Goal: Transaction & Acquisition: Download file/media

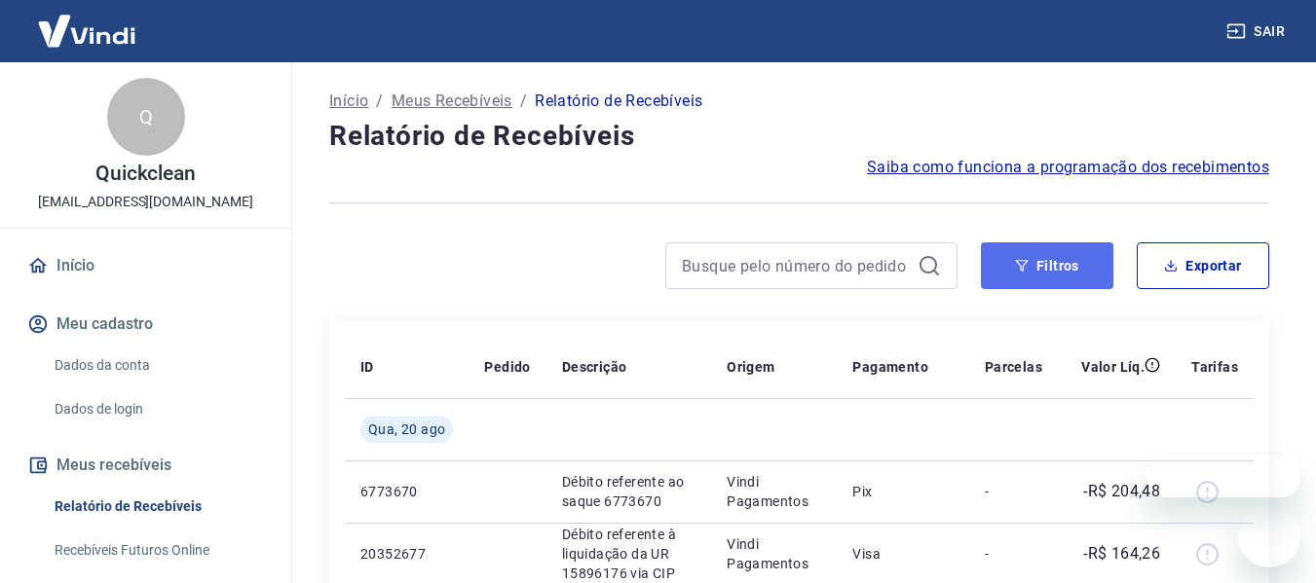
click at [1068, 266] on button "Filtros" at bounding box center [1047, 265] width 132 height 47
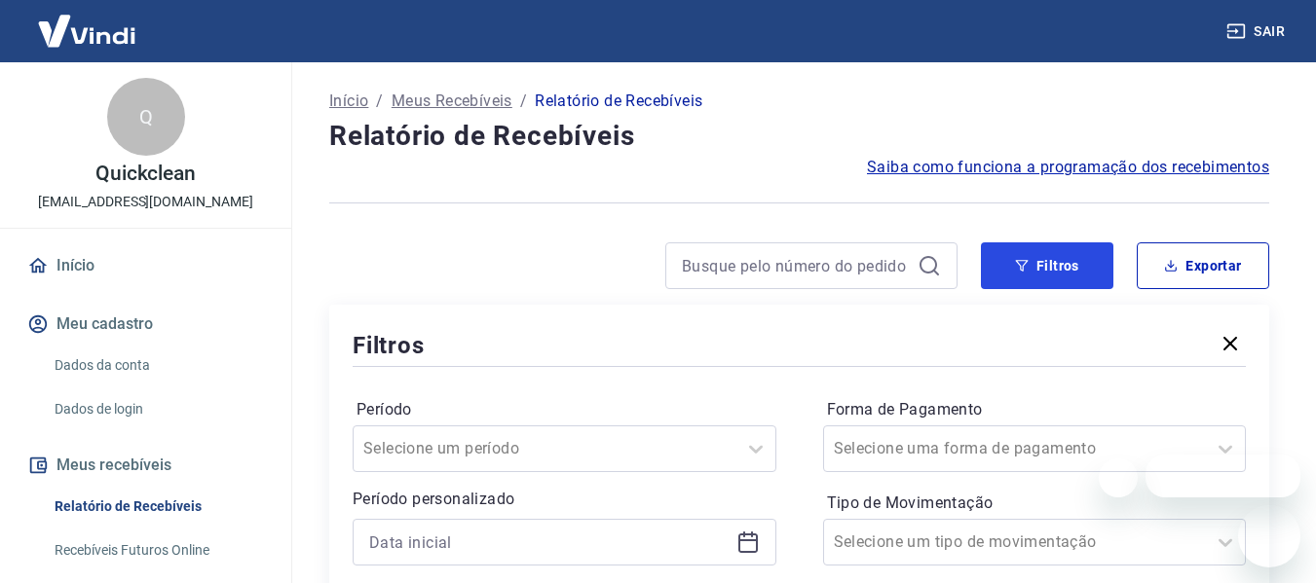
scroll to position [194, 0]
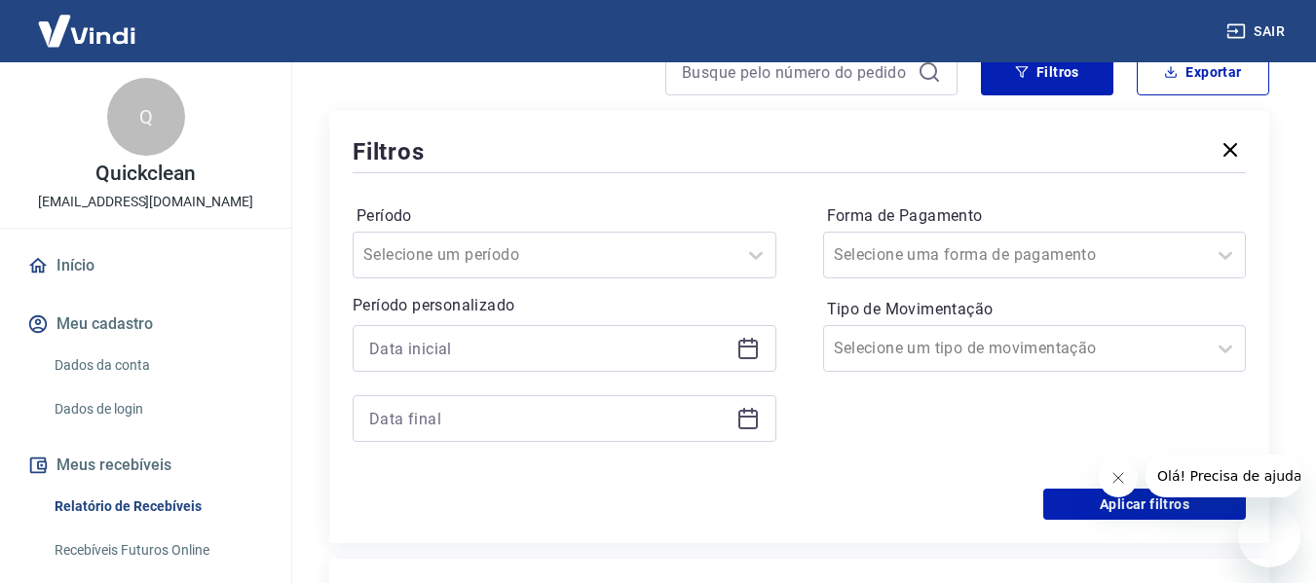
click at [742, 341] on icon at bounding box center [747, 348] width 23 height 23
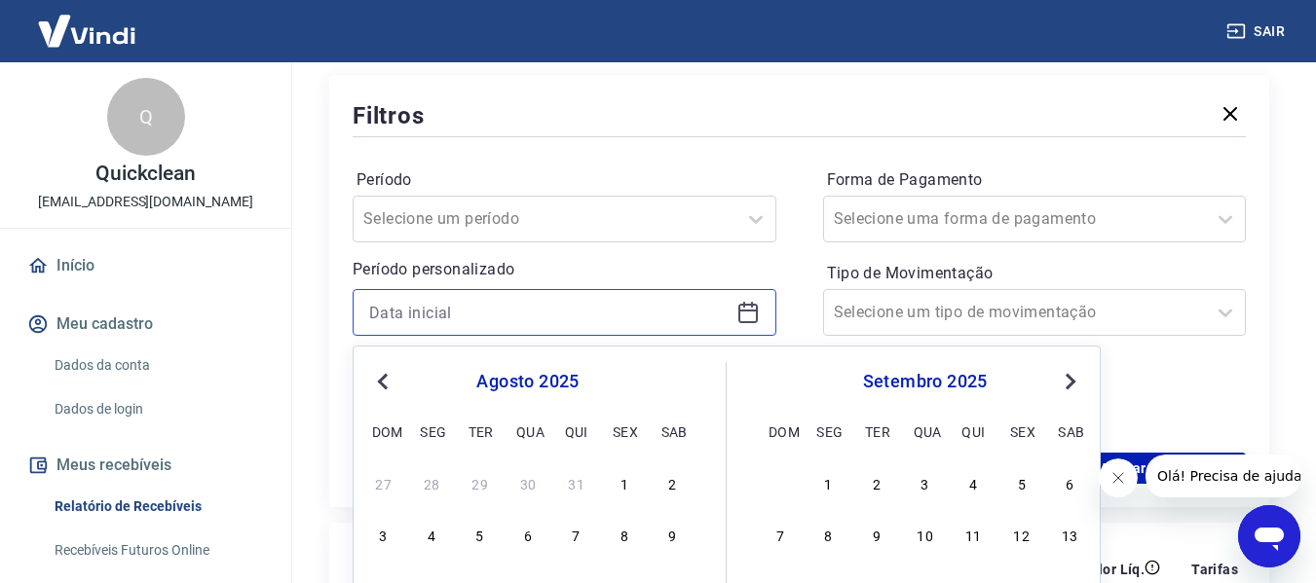
scroll to position [390, 0]
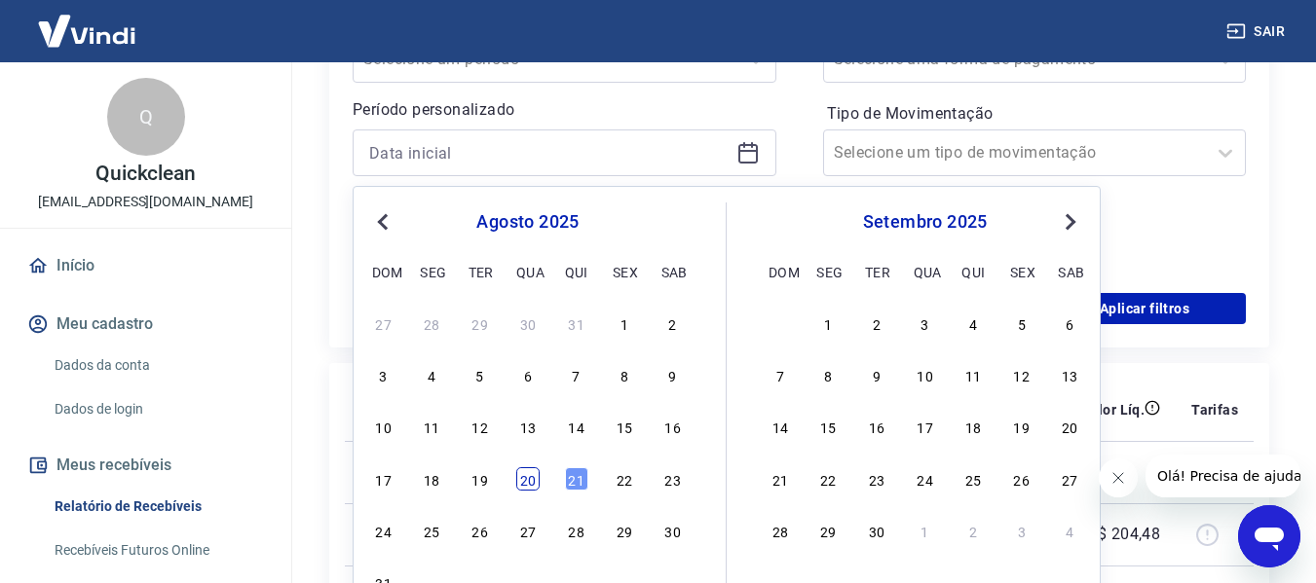
click at [527, 476] on div "20" at bounding box center [527, 478] width 23 height 23
type input "[DATE]"
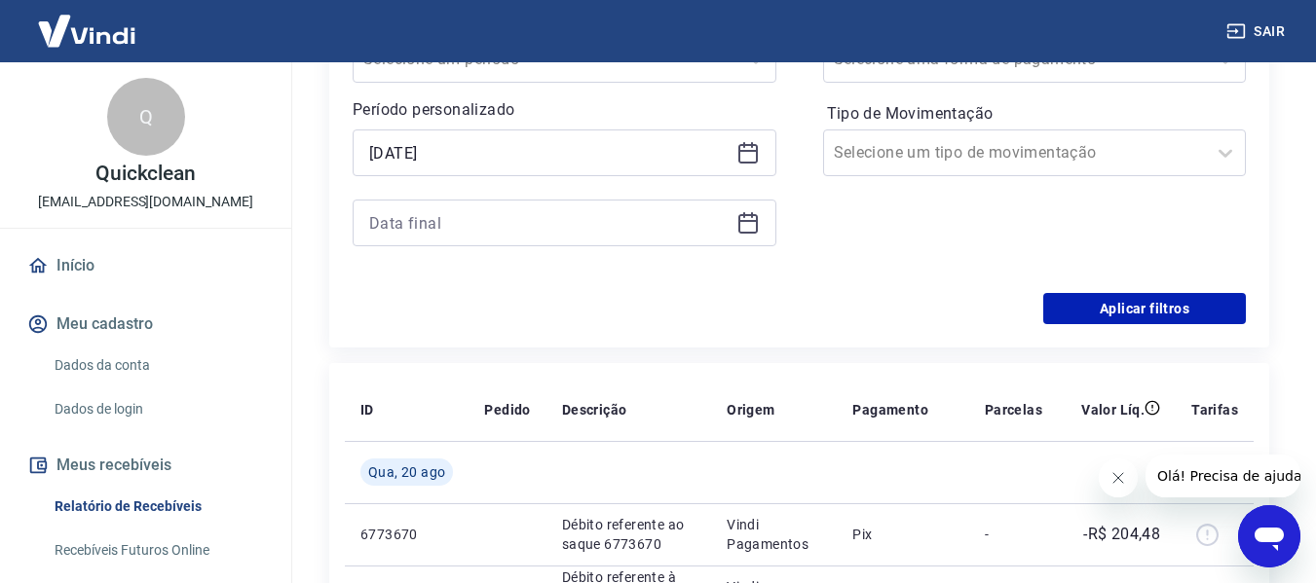
click at [742, 223] on icon at bounding box center [747, 222] width 23 height 23
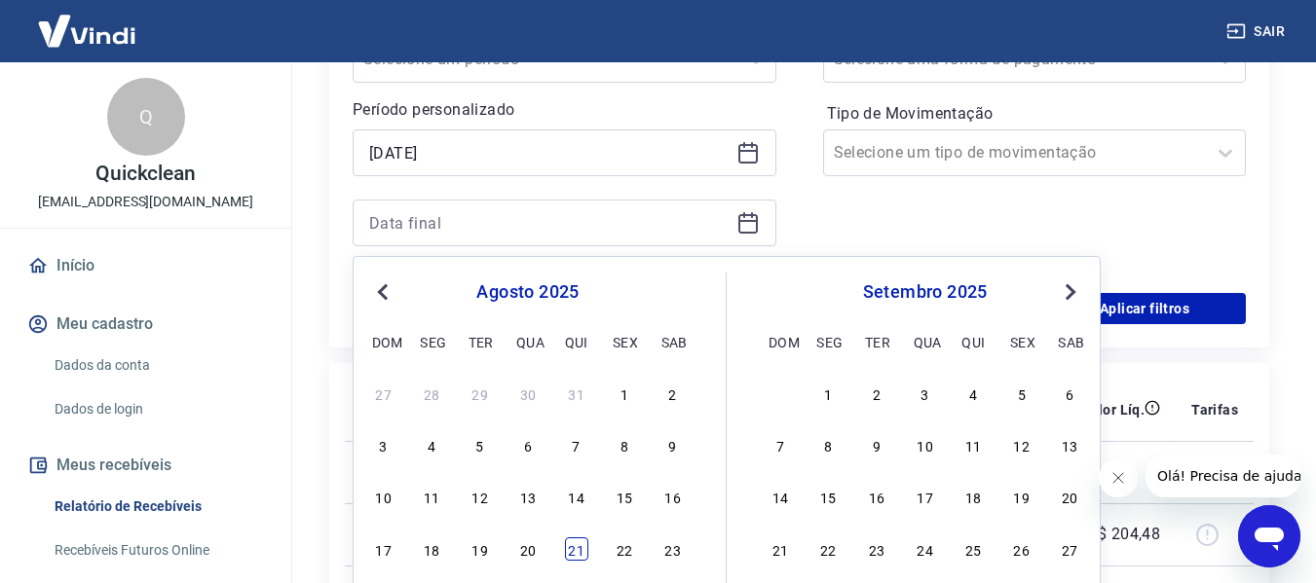
click at [583, 549] on div "21" at bounding box center [576, 549] width 23 height 23
type input "[DATE]"
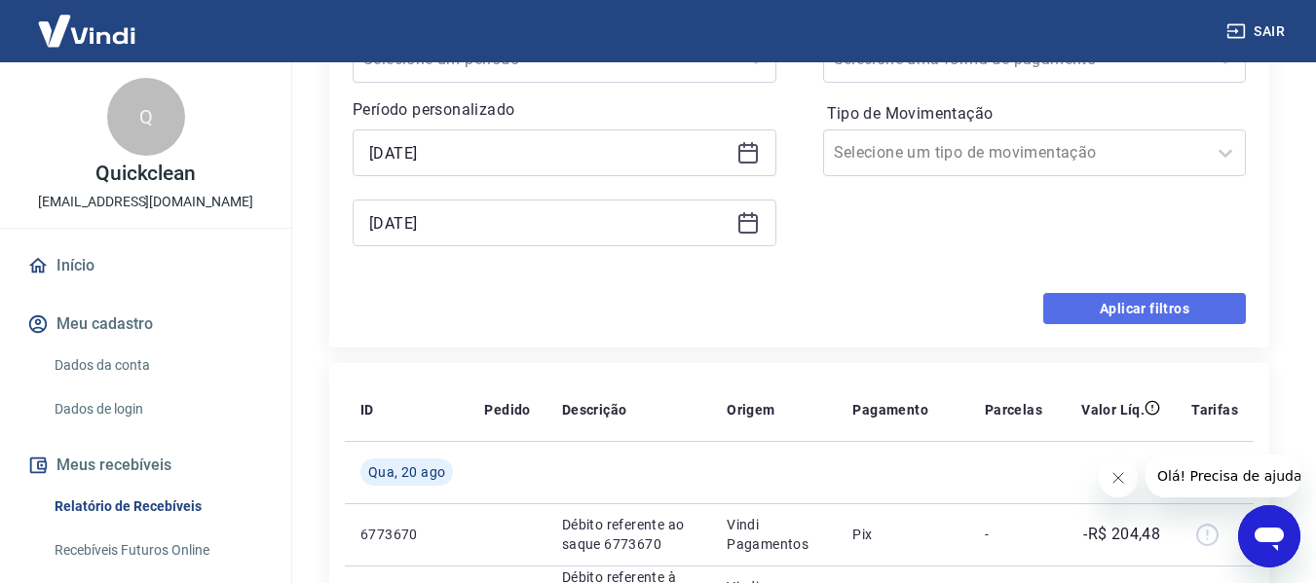
click at [1129, 310] on button "Aplicar filtros" at bounding box center [1144, 308] width 203 height 31
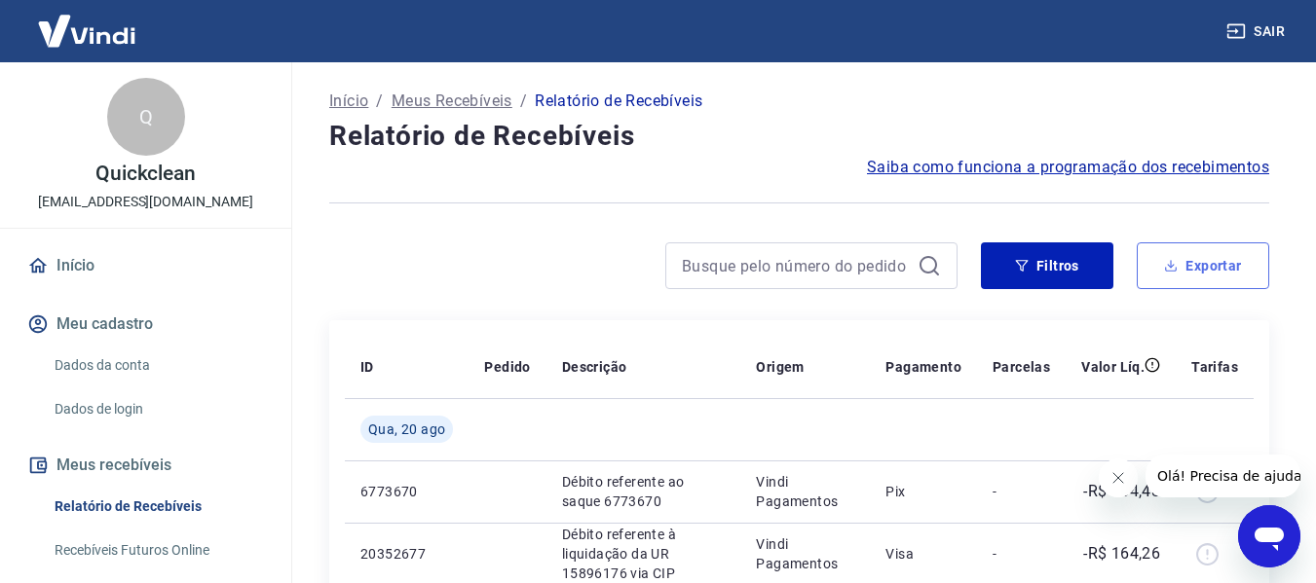
click at [1164, 266] on icon "button" at bounding box center [1171, 266] width 14 height 14
type input "[DATE]"
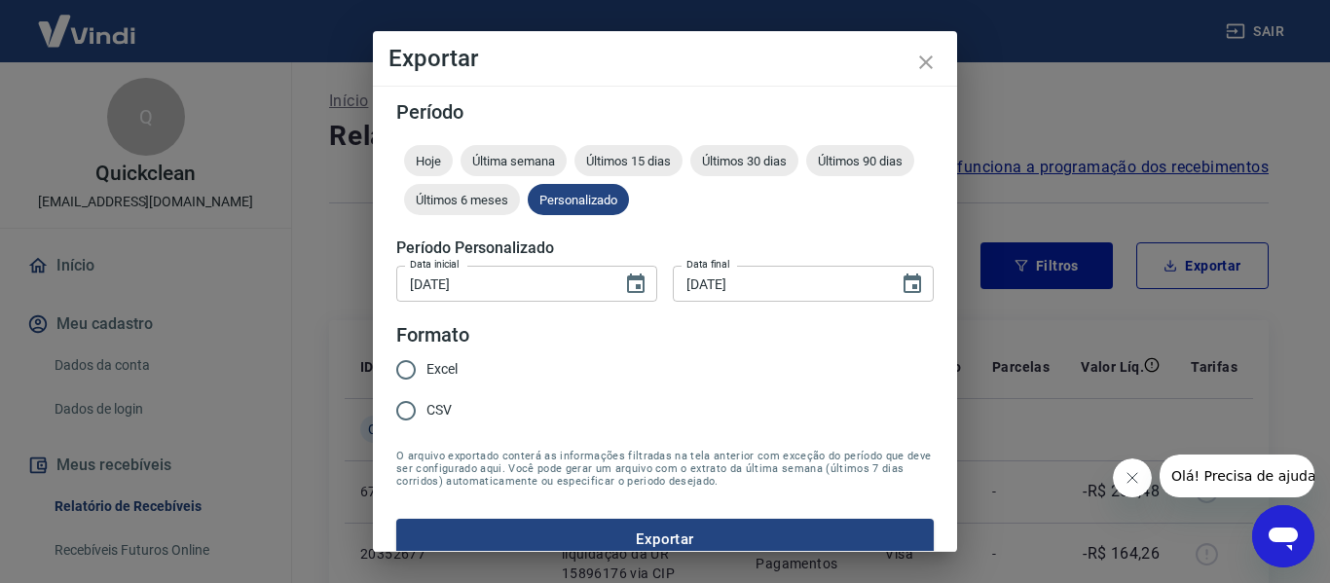
click at [424, 371] on input "Excel" at bounding box center [406, 370] width 41 height 41
radio input "true"
click at [459, 517] on form "Período Hoje Última semana Últimos 15 dias Últimos 30 dias Últimos 90 dias Últi…" at bounding box center [665, 331] width 538 height 458
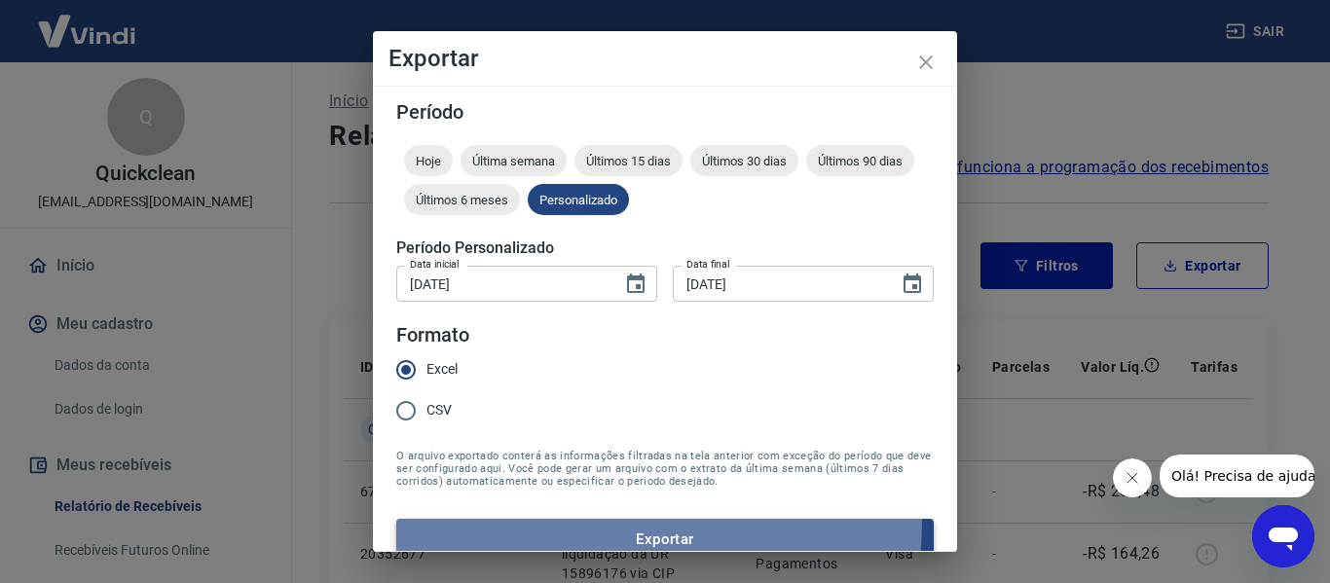
click at [458, 519] on button "Exportar" at bounding box center [665, 539] width 538 height 41
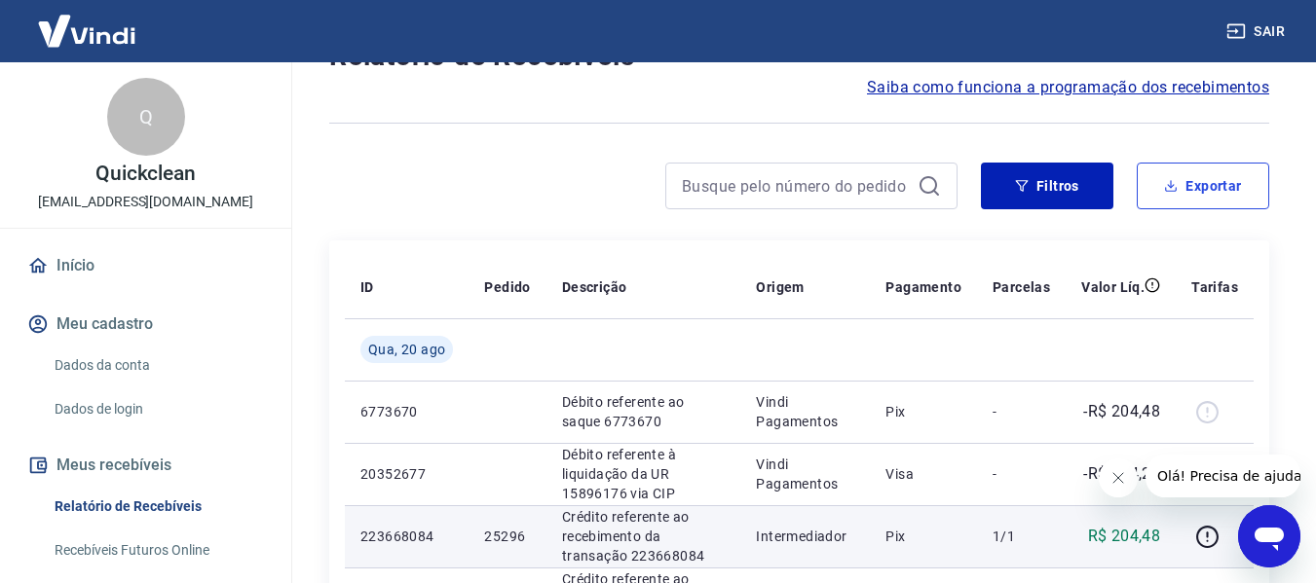
scroll to position [97, 0]
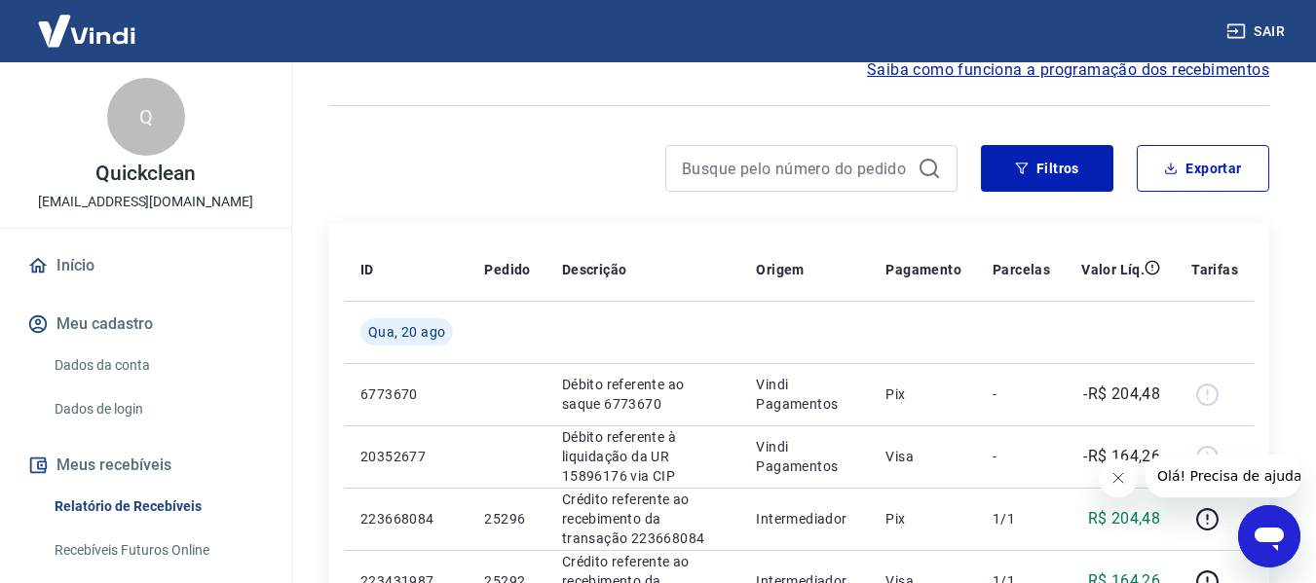
click at [1110, 475] on icon "Fechar mensagem da empresa" at bounding box center [1117, 478] width 16 height 16
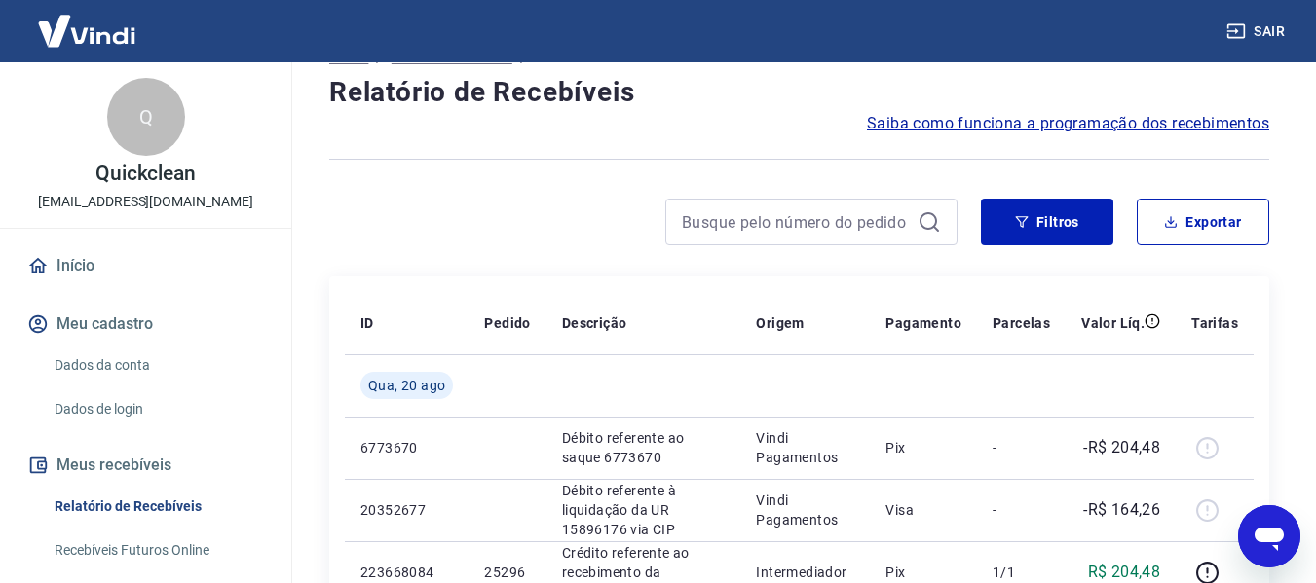
scroll to position [0, 0]
